Goal: Navigation & Orientation: Find specific page/section

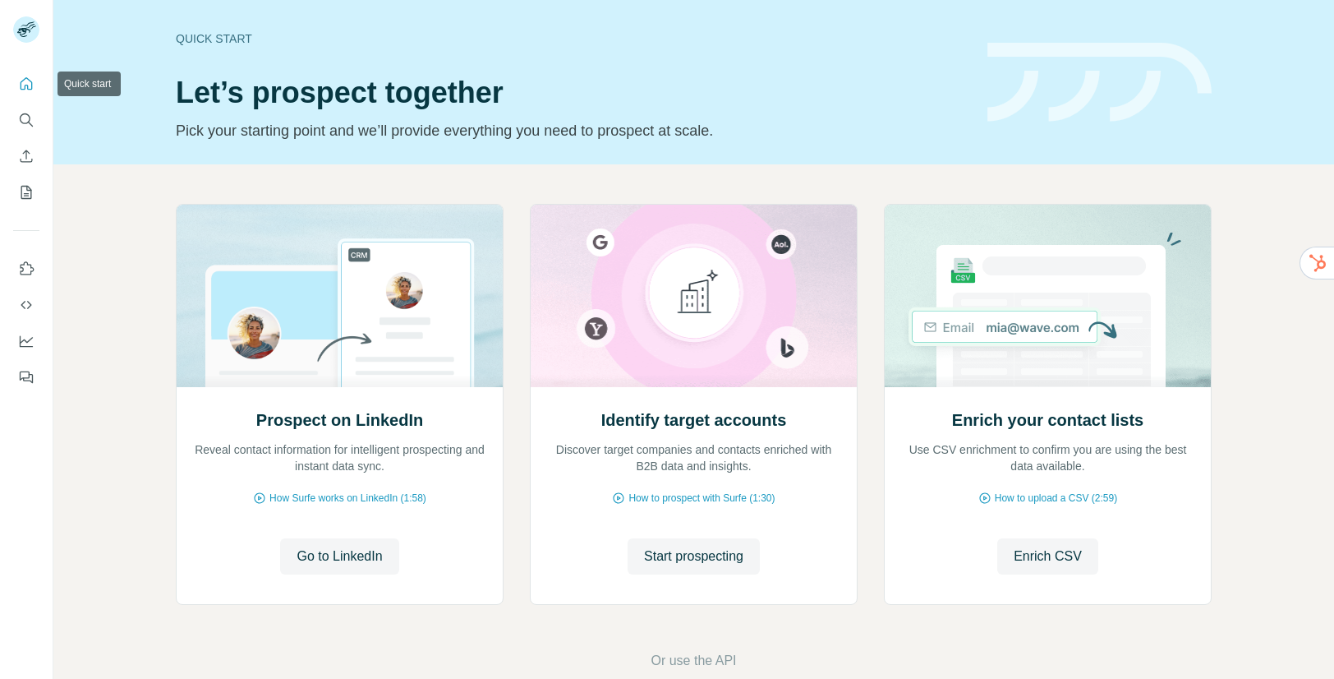
click at [26, 79] on icon "Quick start" at bounding box center [26, 84] width 16 height 16
click at [23, 82] on icon "Quick start" at bounding box center [26, 84] width 16 height 16
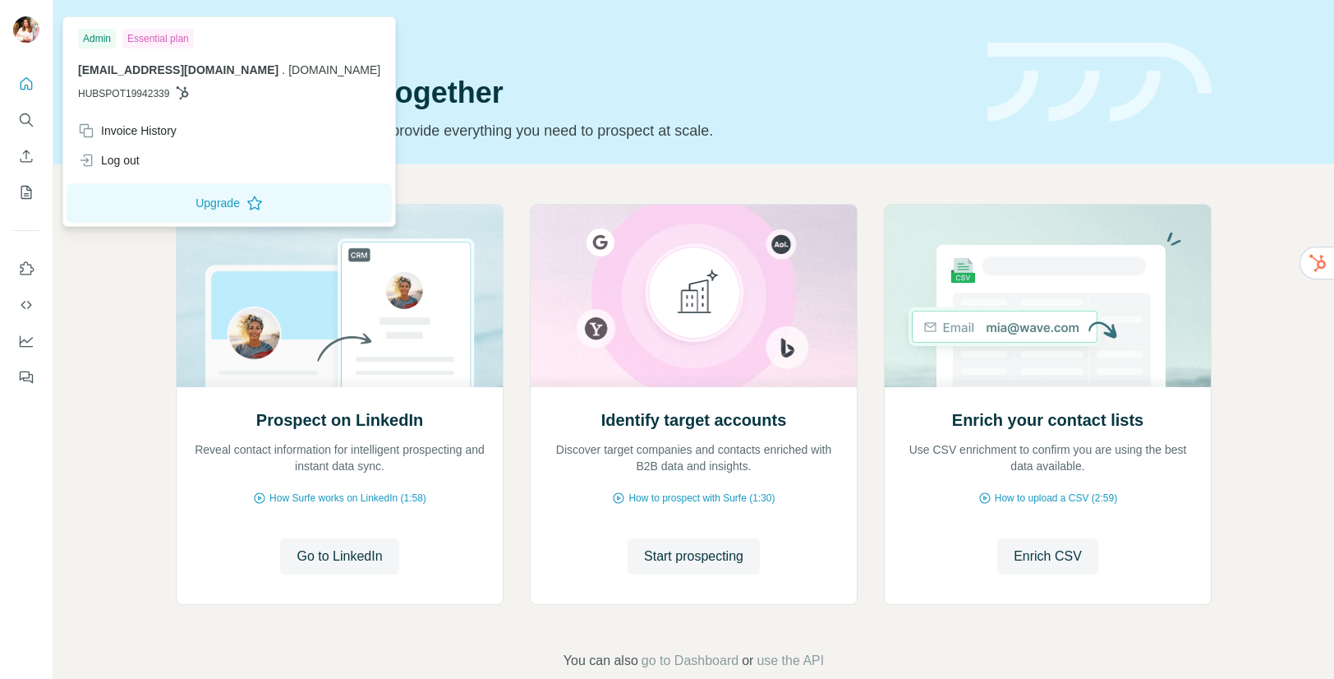
click at [41, 29] on div at bounding box center [29, 32] width 48 height 54
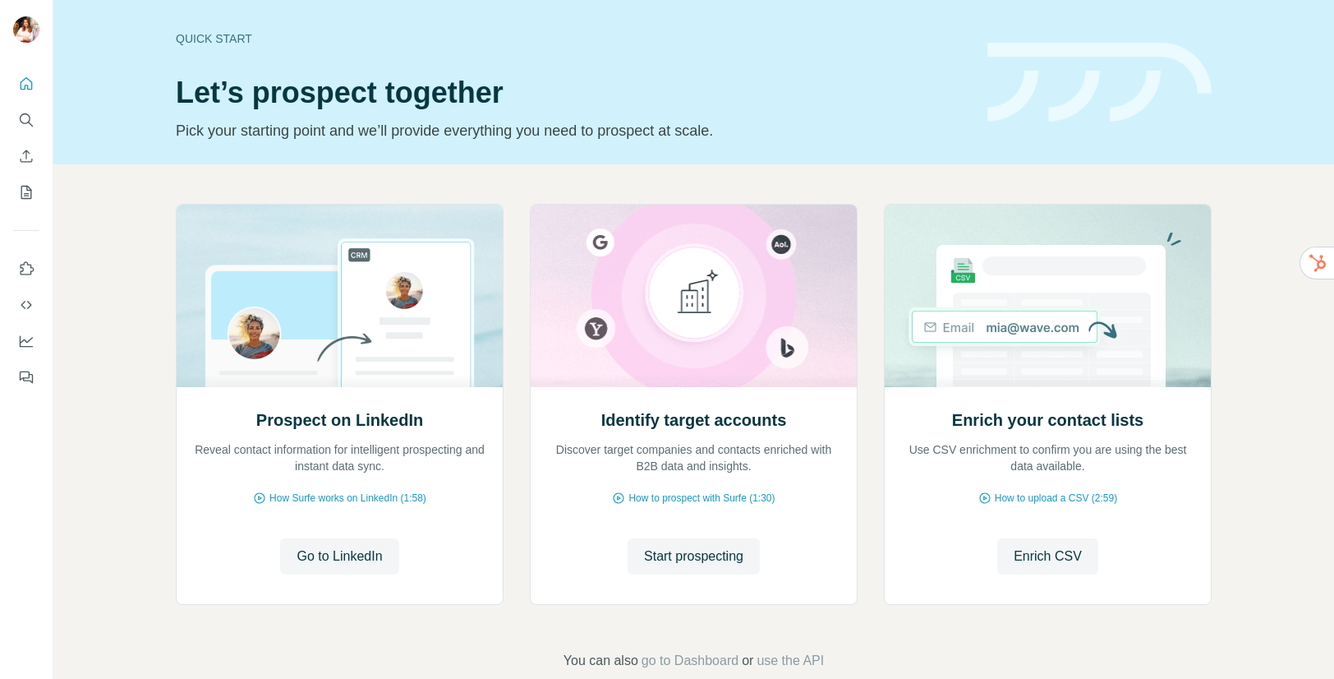
click at [13, 29] on img at bounding box center [26, 29] width 26 height 26
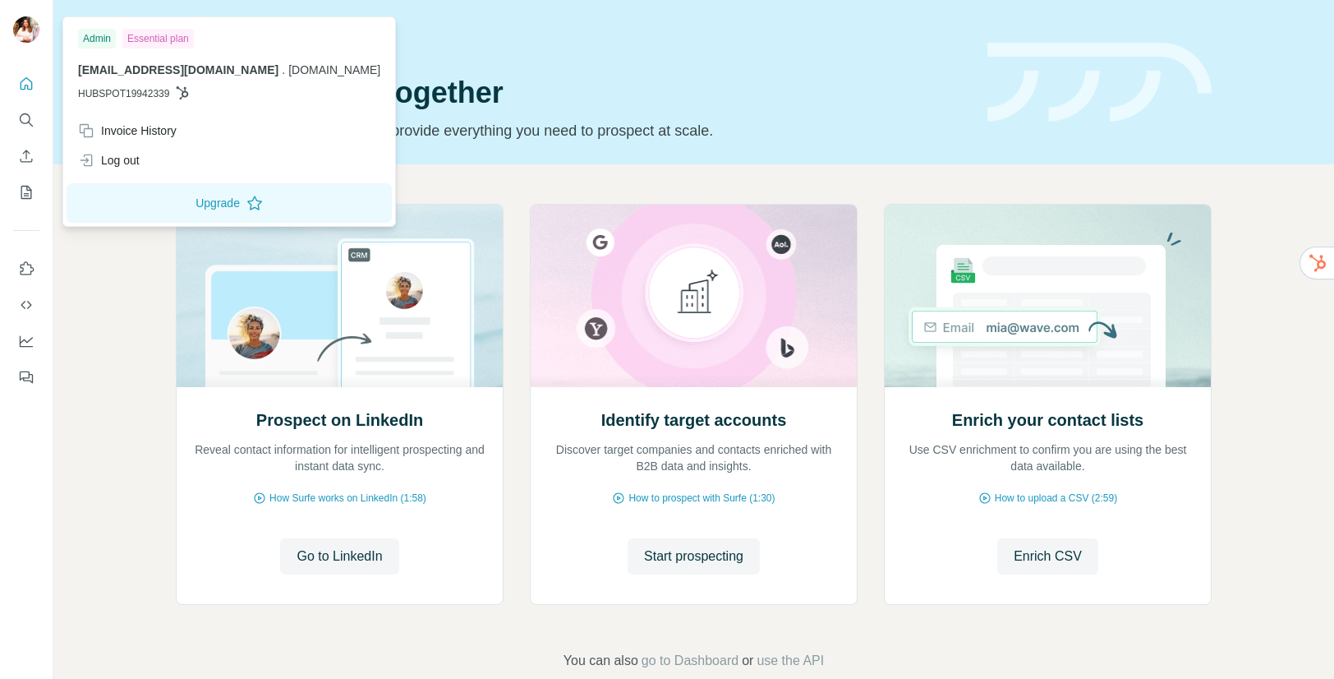
click at [99, 39] on div "Admin" at bounding box center [97, 39] width 38 height 20
click at [196, 202] on button "Upgrade" at bounding box center [229, 202] width 325 height 39
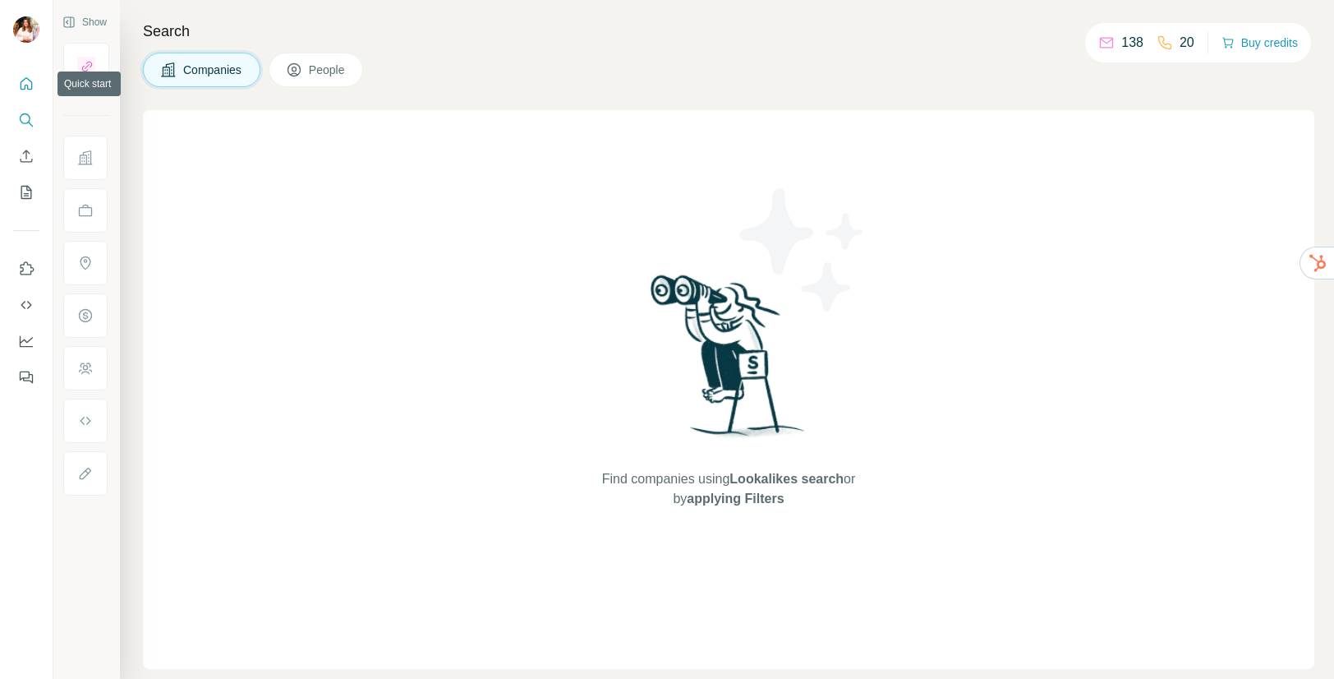
click at [25, 80] on icon "Quick start" at bounding box center [26, 84] width 16 height 16
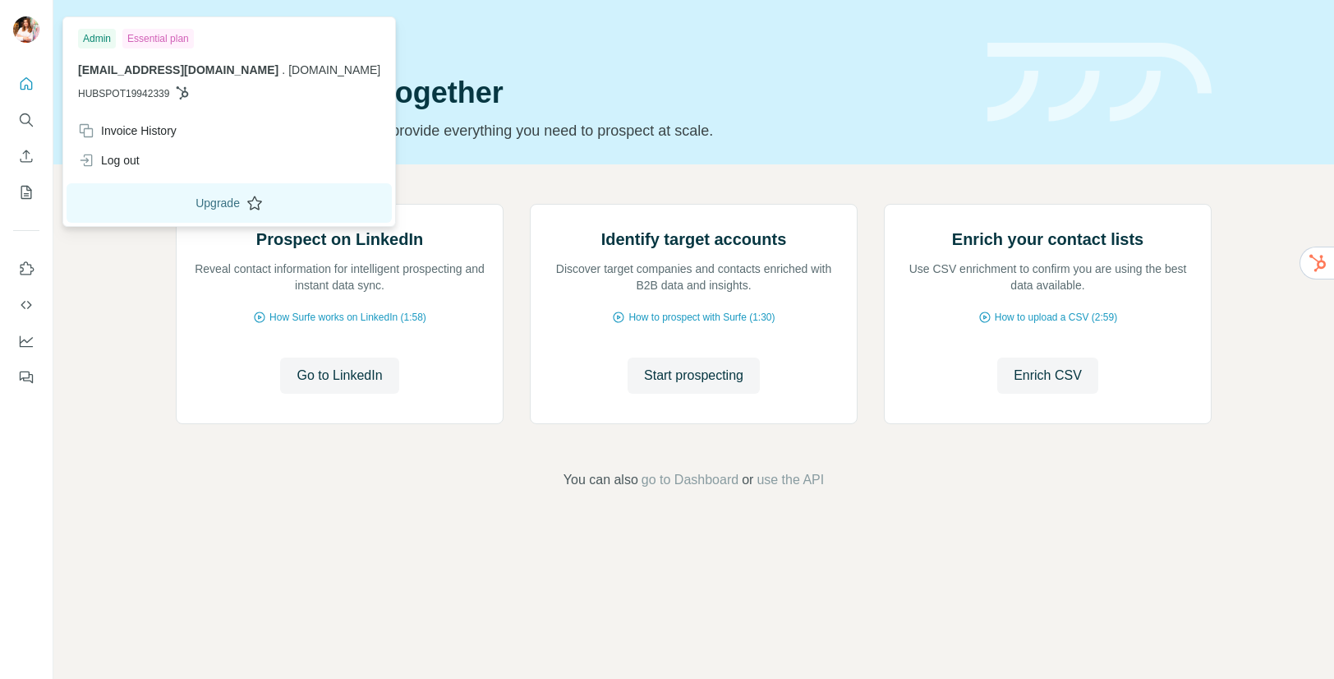
click at [179, 200] on button "Upgrade" at bounding box center [229, 202] width 325 height 39
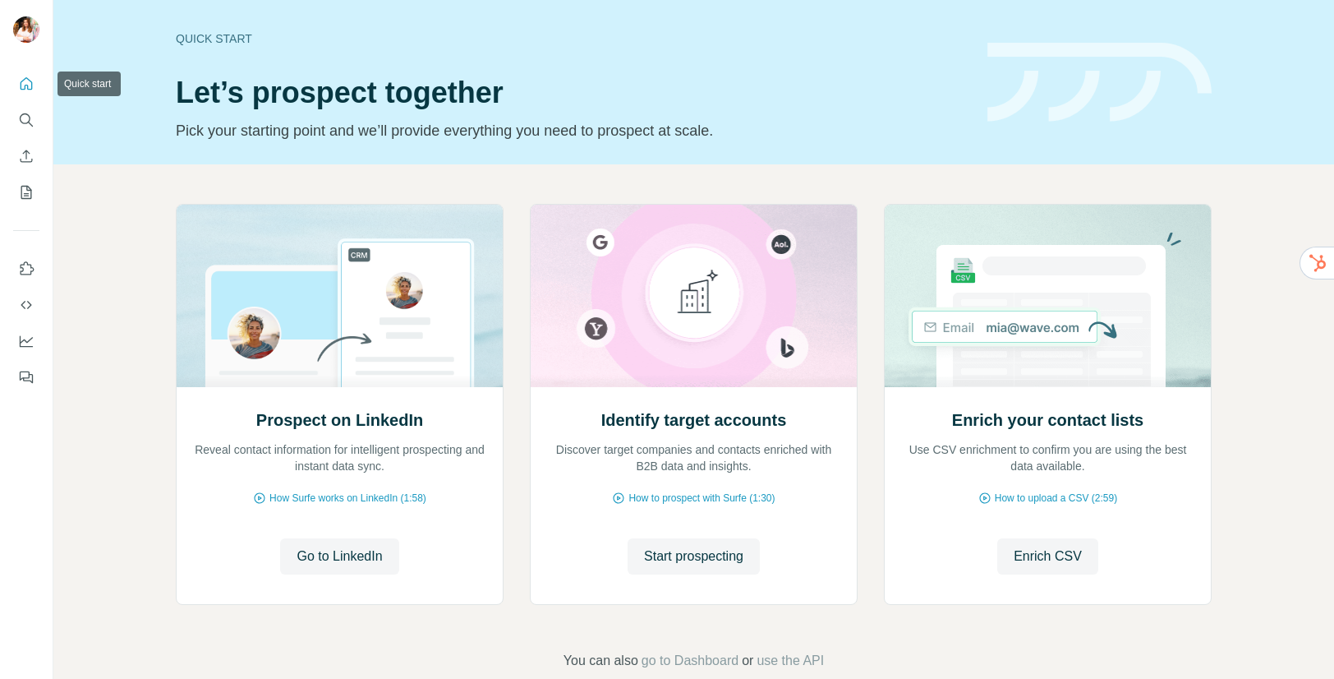
click at [24, 81] on icon "Quick start" at bounding box center [26, 84] width 16 height 16
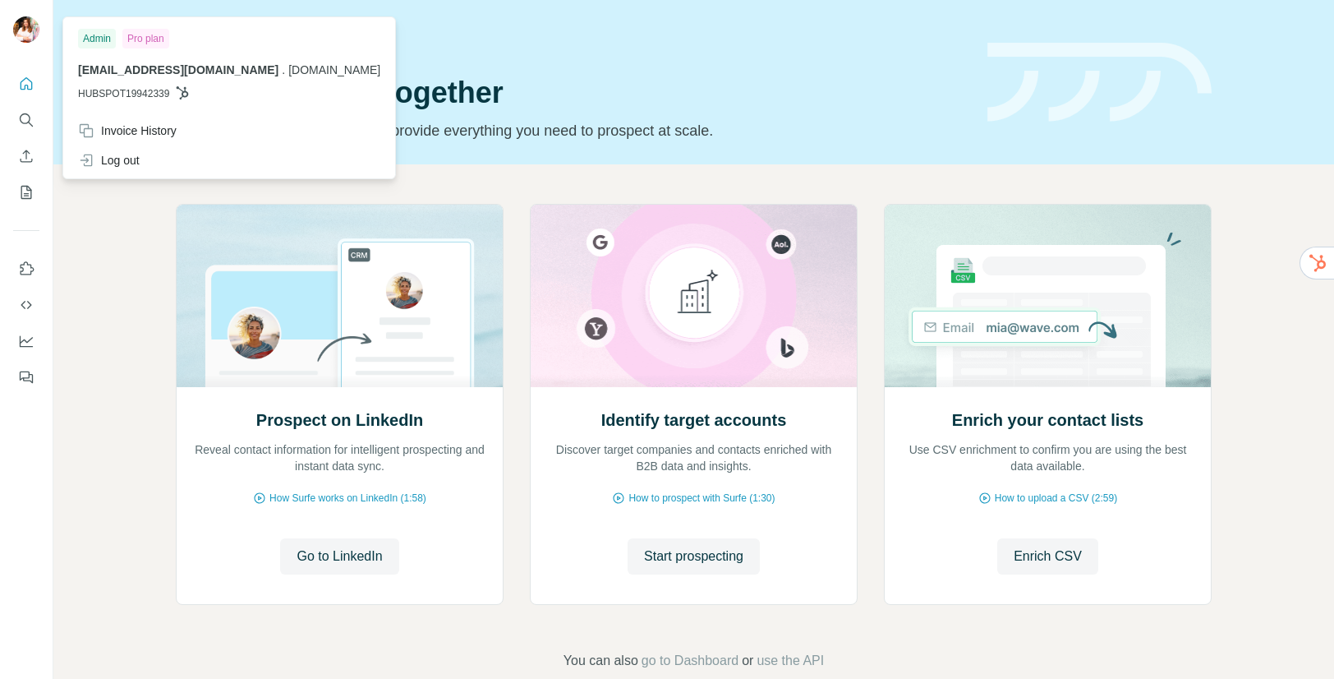
click at [32, 29] on img at bounding box center [26, 29] width 26 height 26
click at [119, 300] on div "Prospect on LinkedIn Reveal contact information for intelligent prospecting and…" at bounding box center [693, 436] width 1281 height 545
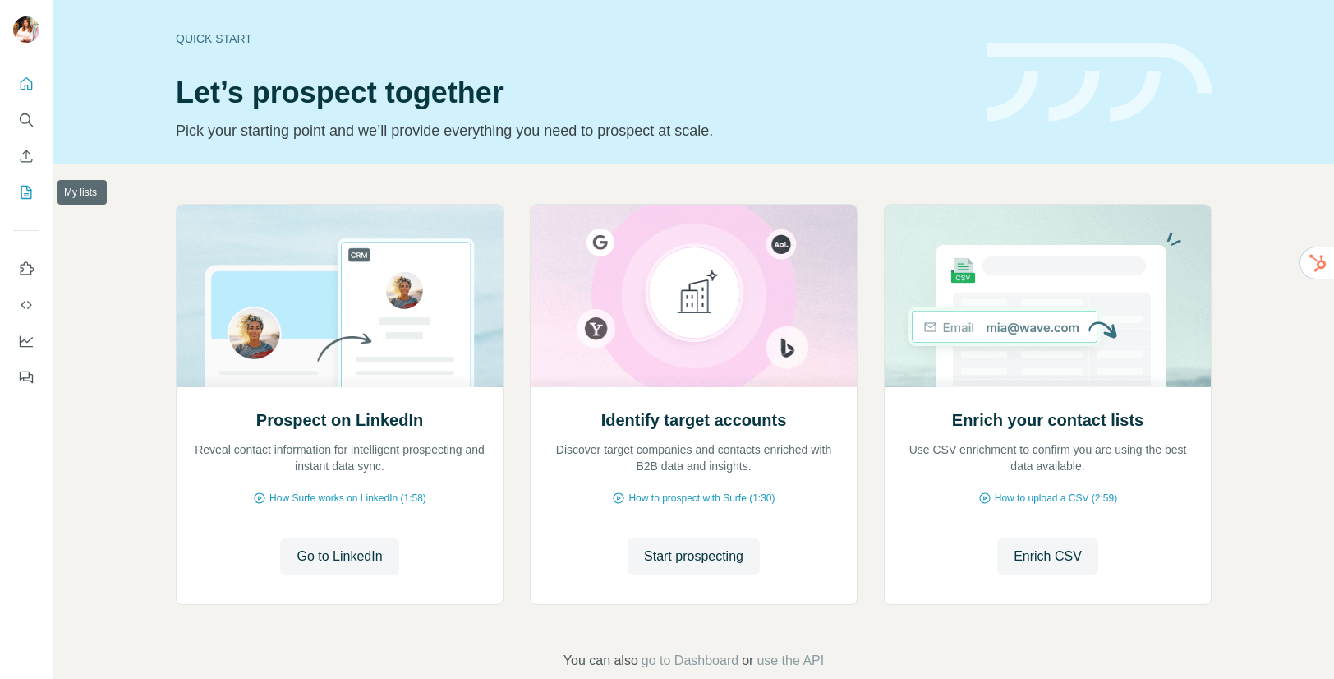
click at [24, 194] on icon "My lists" at bounding box center [26, 192] width 16 height 16
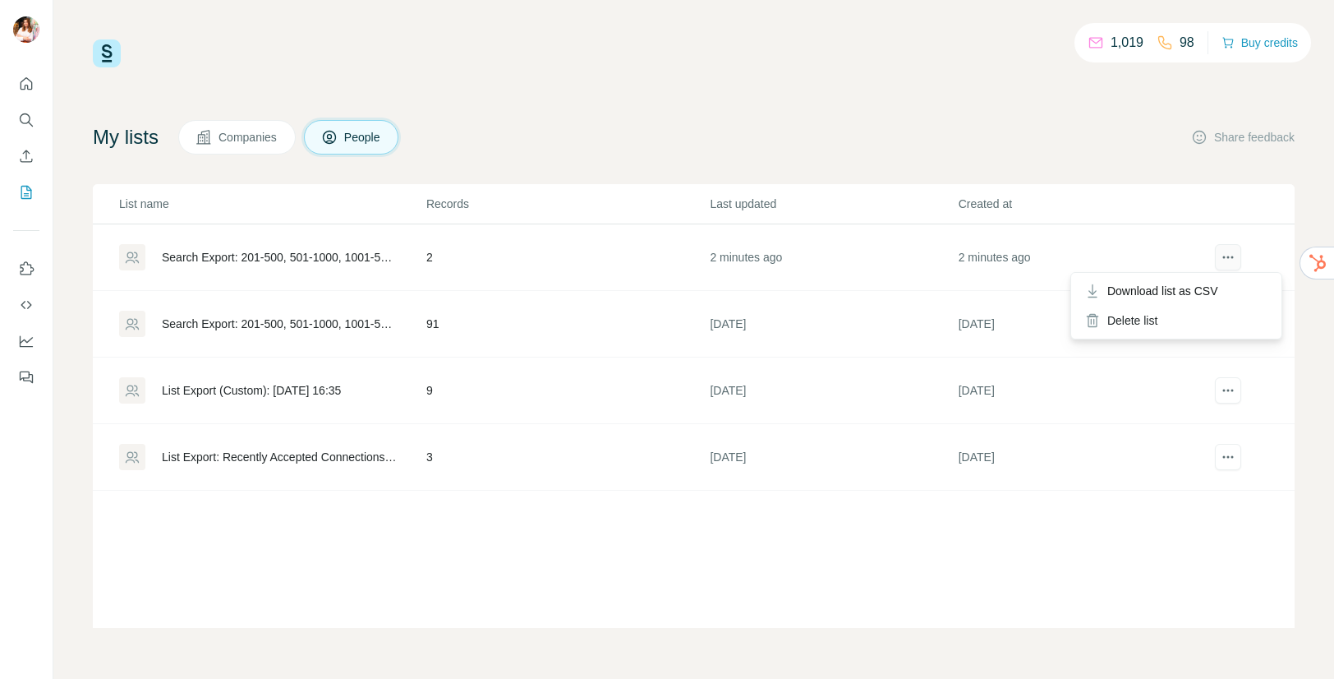
click at [1227, 257] on icon "actions" at bounding box center [1227, 257] width 2 height 2
click at [674, 117] on div "1,019 98 Buy credits My lists Companies People Share feedback List name Records…" at bounding box center [694, 333] width 1202 height 588
click at [23, 265] on icon "Use Surfe on LinkedIn" at bounding box center [26, 268] width 16 height 16
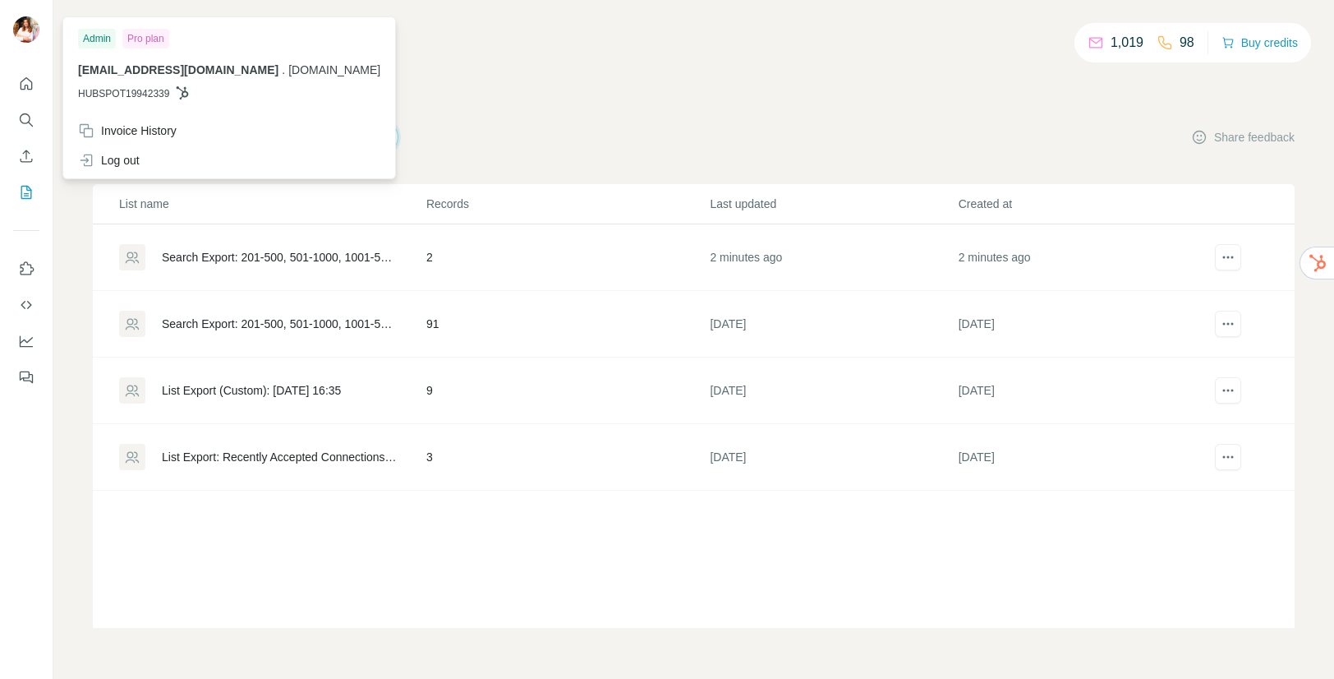
click at [101, 44] on div "Admin" at bounding box center [97, 39] width 38 height 20
click at [183, 93] on icon at bounding box center [182, 92] width 13 height 13
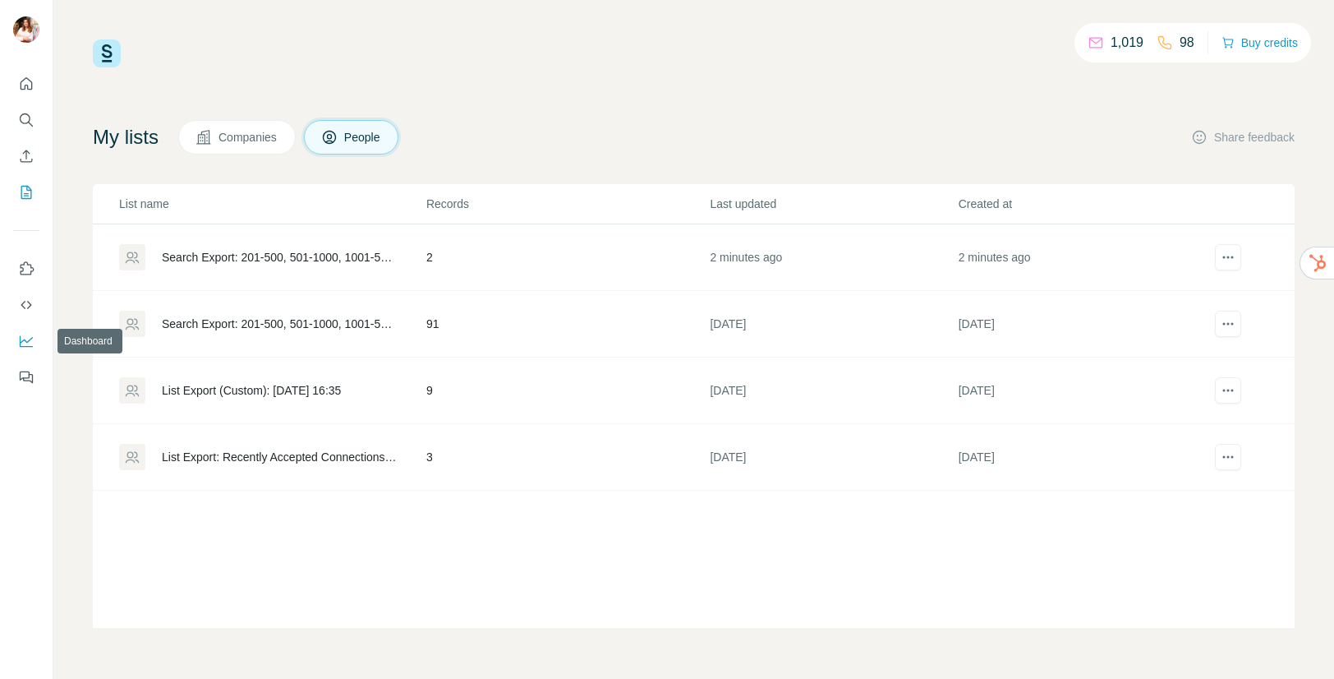
click at [30, 338] on icon "Dashboard" at bounding box center [26, 341] width 16 height 16
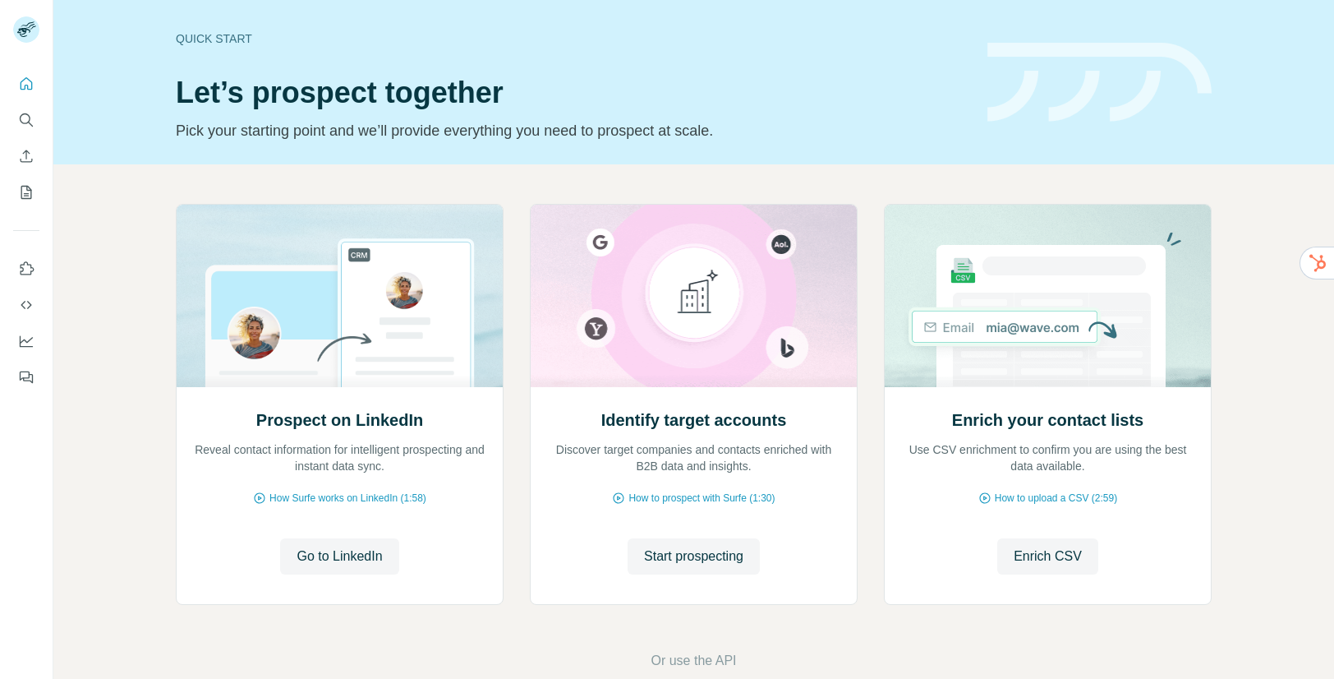
click at [232, 38] on div "Quick start" at bounding box center [572, 38] width 792 height 16
drag, startPoint x: 257, startPoint y: 100, endPoint x: 154, endPoint y: 102, distance: 102.7
click at [257, 100] on h1 "Let’s prospect together" at bounding box center [572, 92] width 792 height 33
click at [21, 82] on icon "Quick start" at bounding box center [27, 83] width 12 height 12
click at [22, 82] on icon "Quick start" at bounding box center [26, 84] width 16 height 16
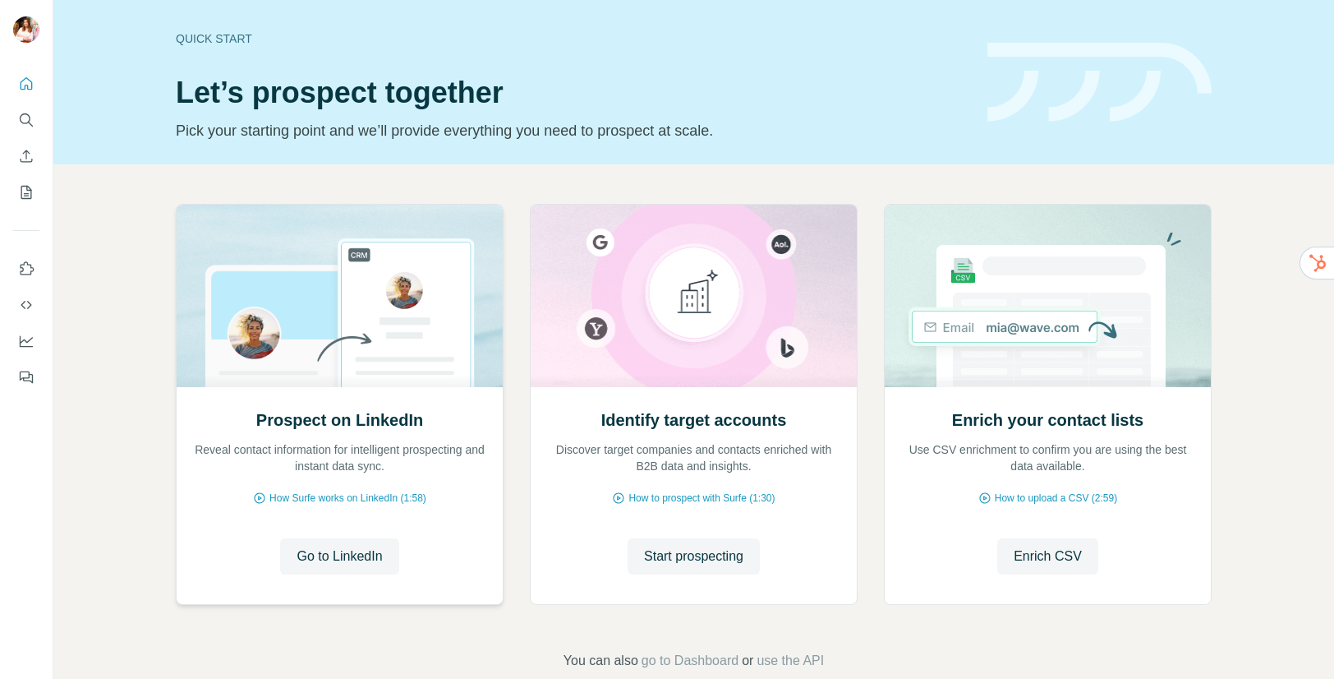
click at [307, 299] on img at bounding box center [340, 296] width 328 height 182
click at [338, 550] on span "Go to LinkedIn" at bounding box center [339, 556] width 85 height 20
click at [30, 274] on icon "Use Surfe on LinkedIn" at bounding box center [28, 267] width 14 height 13
